Goal: Find specific page/section: Find specific page/section

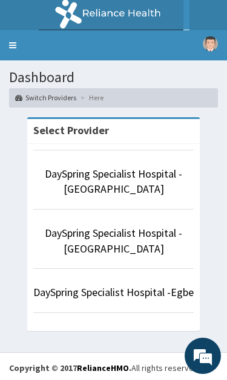
click at [148, 178] on link "DaySpring Specialist Hospital - [GEOGRAPHIC_DATA]" at bounding box center [113, 182] width 137 height 30
click at [148, 179] on link "DaySpring Specialist Hospital - [GEOGRAPHIC_DATA]" at bounding box center [113, 182] width 137 height 30
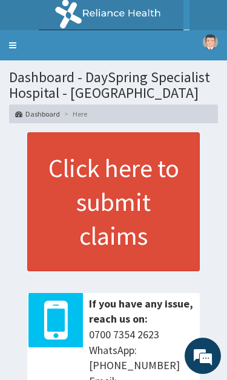
click at [13, 40] on link "Toggle navigation" at bounding box center [12, 45] width 25 height 30
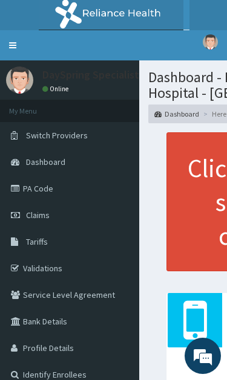
click at [65, 190] on link "PA Code" at bounding box center [69, 188] width 139 height 27
